Goal: Connect with others: Connect with others

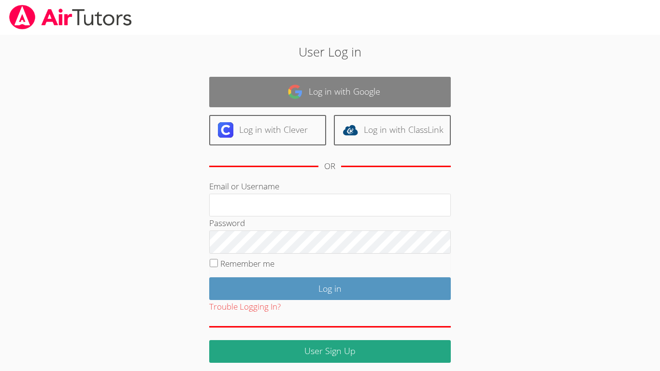
click at [325, 98] on link "Log in with Google" at bounding box center [329, 92] width 241 height 30
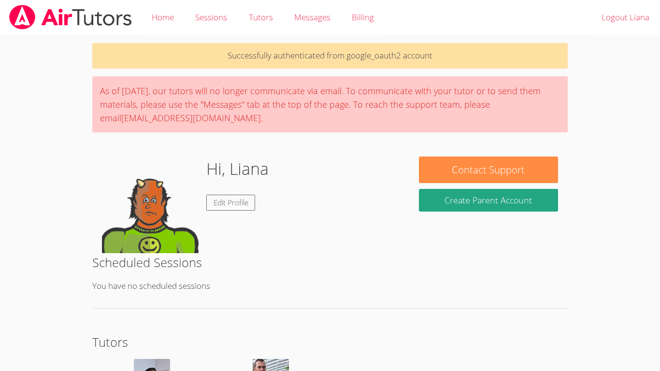
scroll to position [100, 0]
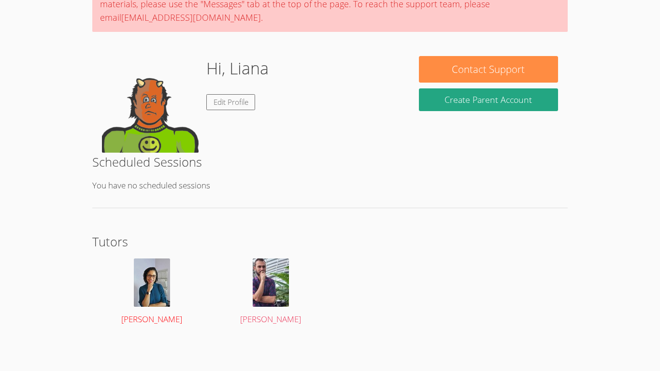
click at [153, 289] on img at bounding box center [152, 282] width 36 height 48
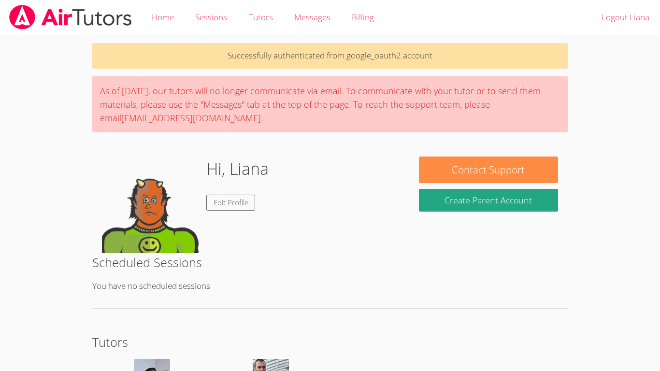
scroll to position [100, 0]
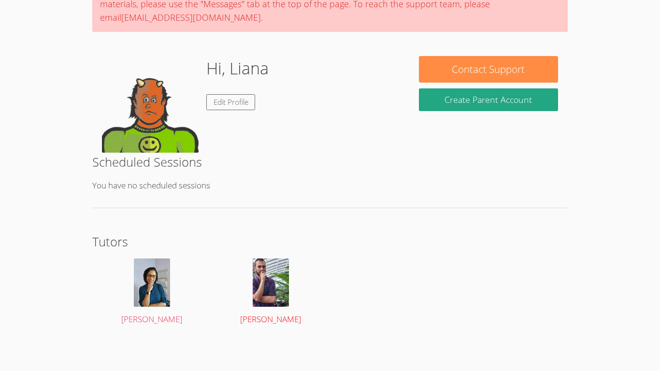
click at [268, 263] on img at bounding box center [271, 282] width 36 height 48
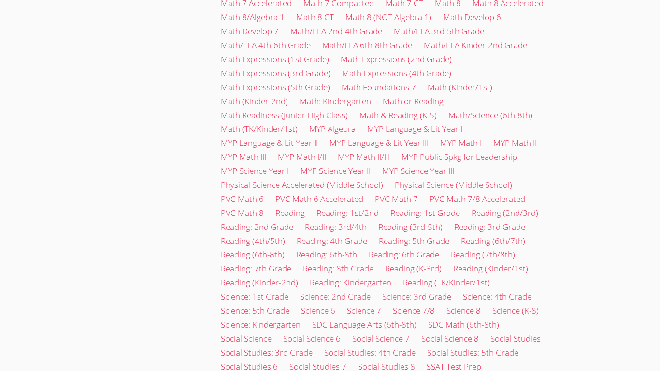
scroll to position [441, 0]
